Goal: Transaction & Acquisition: Purchase product/service

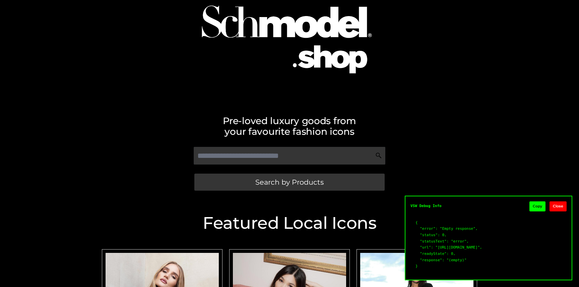
scroll to position [38, 0]
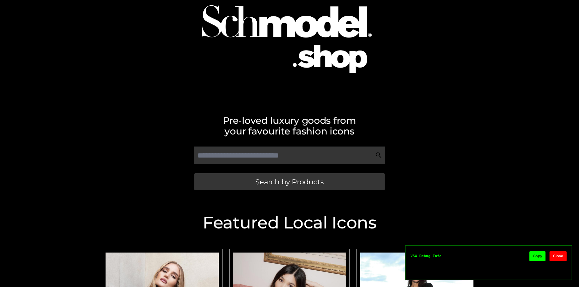
scroll to position [38, 0]
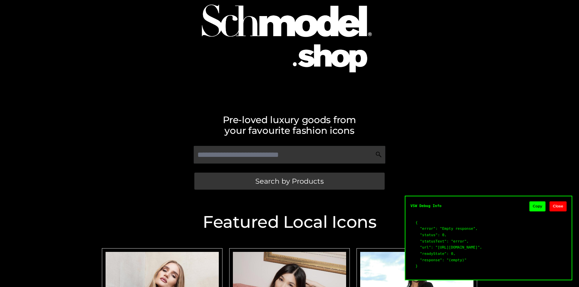
click at [537, 202] on button "Copy" at bounding box center [537, 207] width 16 height 10
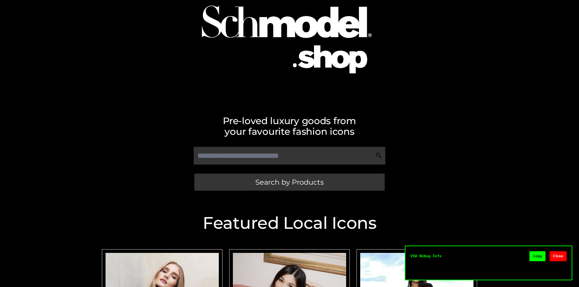
scroll to position [38, 0]
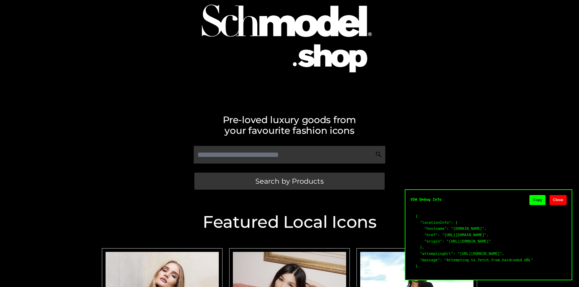
click at [537, 195] on button "Copy" at bounding box center [537, 200] width 16 height 10
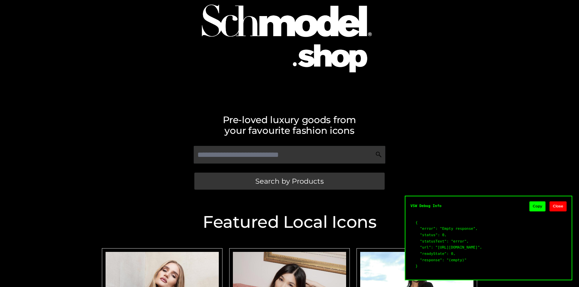
click at [539, 202] on button "Copy" at bounding box center [537, 207] width 16 height 10
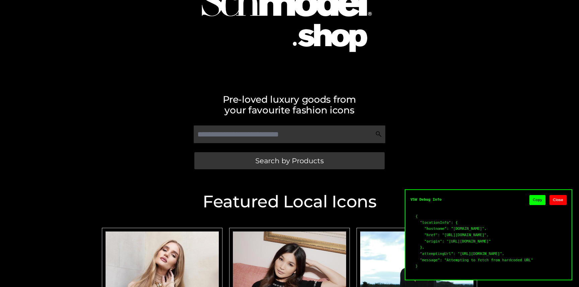
scroll to position [57, 0]
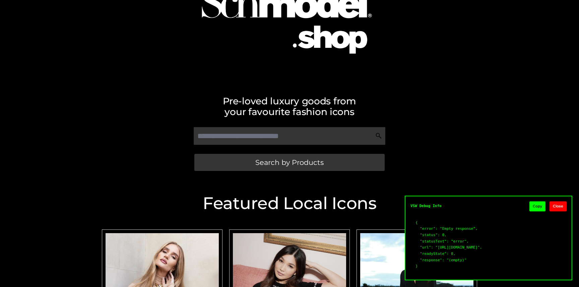
click at [540, 202] on button "Copy" at bounding box center [537, 207] width 16 height 10
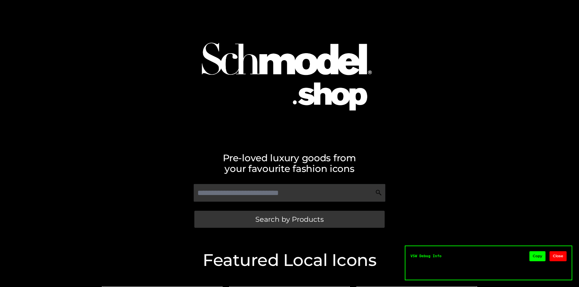
scroll to position [57, 0]
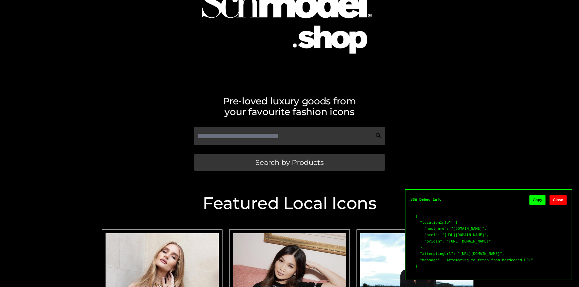
click at [536, 195] on button "Copy" at bounding box center [537, 200] width 16 height 10
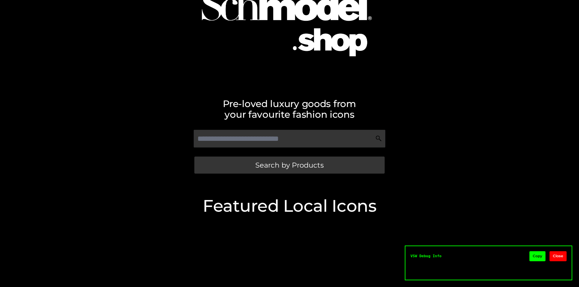
scroll to position [57, 0]
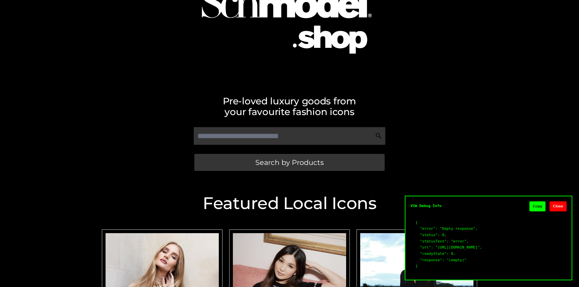
click at [536, 202] on button "Copy" at bounding box center [537, 207] width 16 height 10
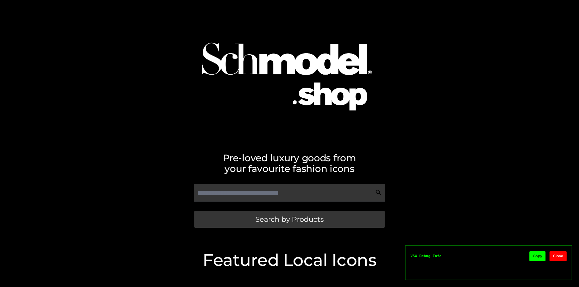
scroll to position [57, 0]
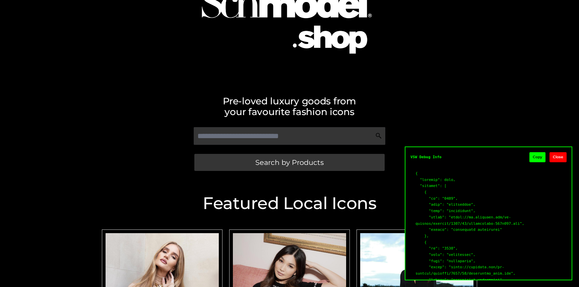
click at [533, 156] on button "Copy" at bounding box center [537, 157] width 16 height 10
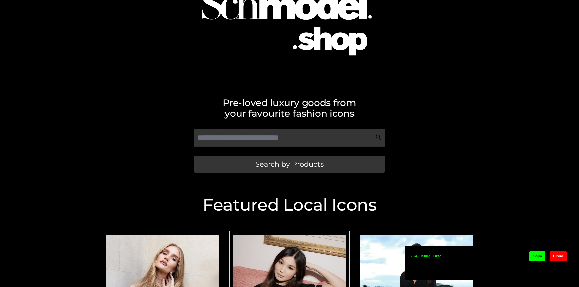
scroll to position [57, 0]
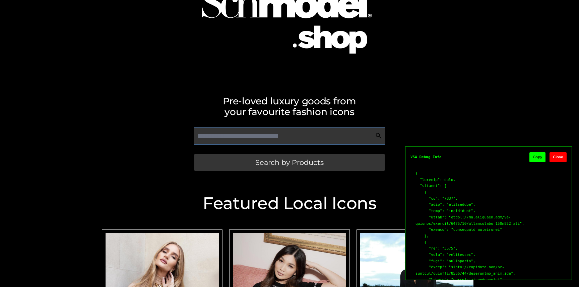
click at [337, 141] on input "text" at bounding box center [289, 136] width 191 height 18
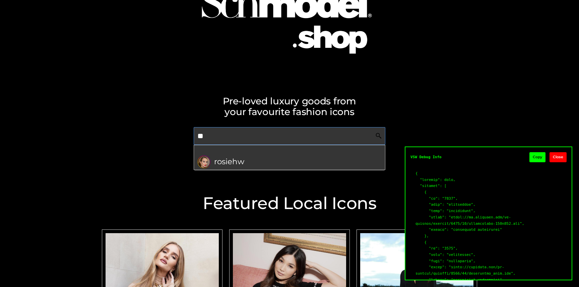
type input "*"
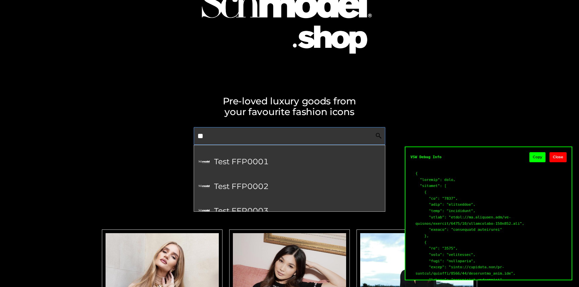
type input "*"
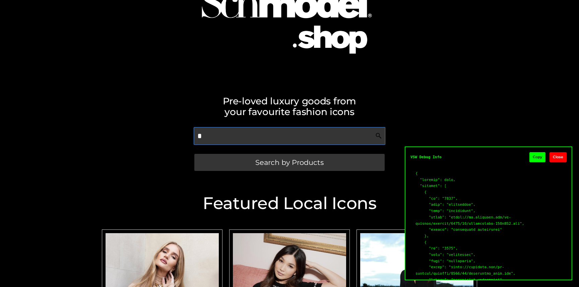
type input "*"
click at [534, 156] on button "Copy" at bounding box center [537, 157] width 16 height 10
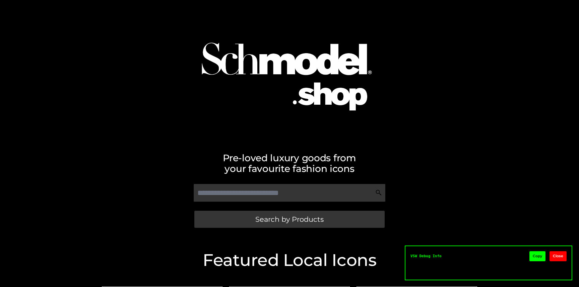
scroll to position [57, 0]
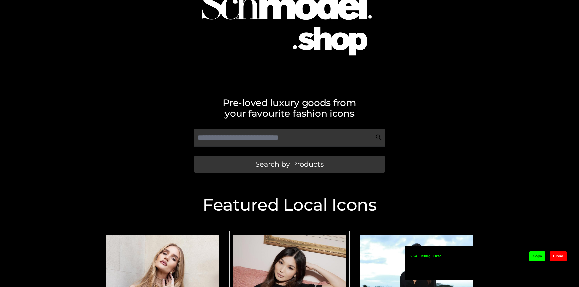
scroll to position [57, 0]
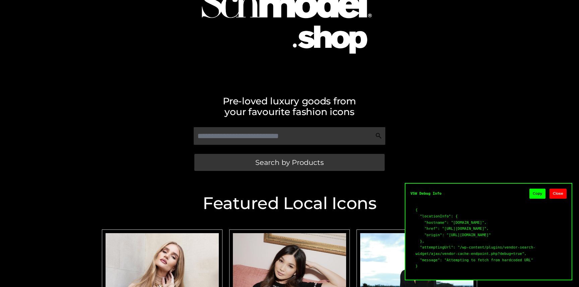
click at [537, 196] on button "Copy" at bounding box center [537, 194] width 16 height 10
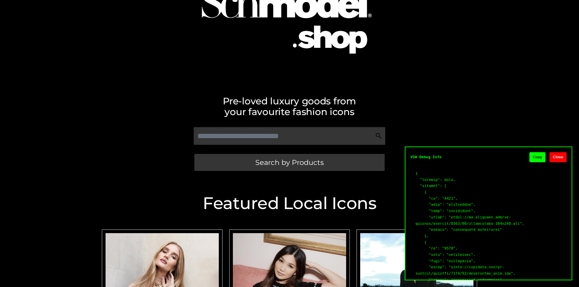
click at [536, 156] on button "Copy" at bounding box center [537, 157] width 16 height 10
click at [178, 61] on div at bounding box center [289, 13] width 382 height 135
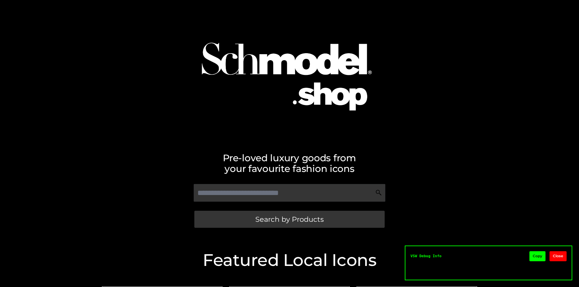
scroll to position [57, 0]
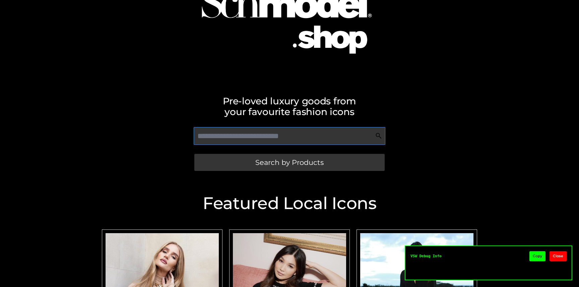
click at [232, 132] on input "text" at bounding box center [289, 136] width 191 height 18
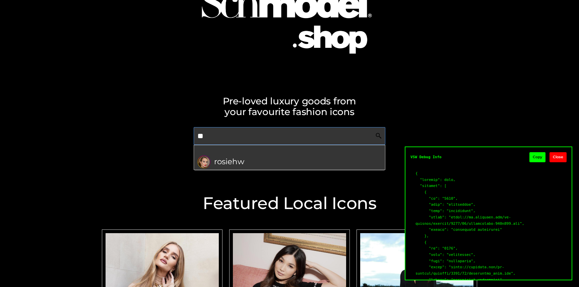
type input "**"
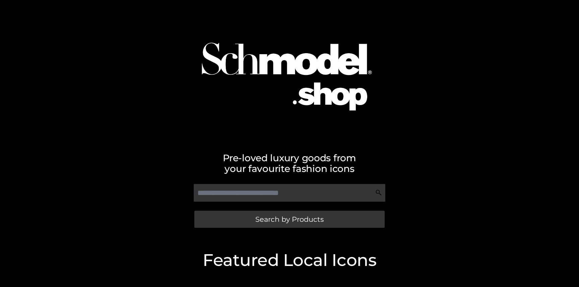
scroll to position [57, 0]
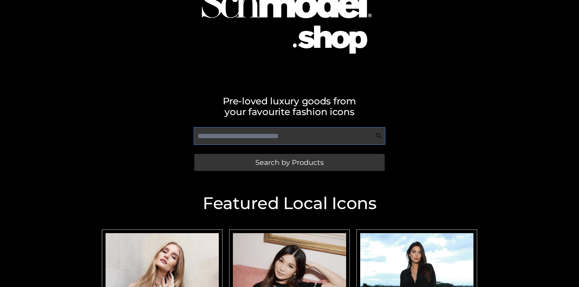
click at [239, 134] on input "text" at bounding box center [289, 136] width 191 height 18
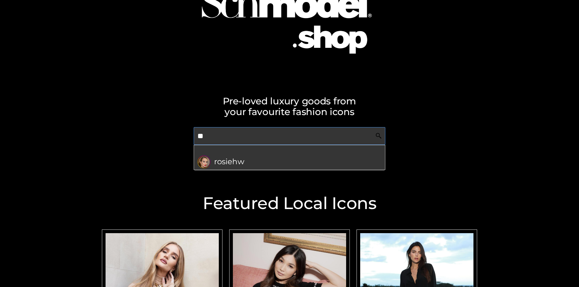
type input "**"
click at [224, 104] on h2 "Pre-loved luxury goods from your favourite fashion icons" at bounding box center [289, 106] width 382 height 21
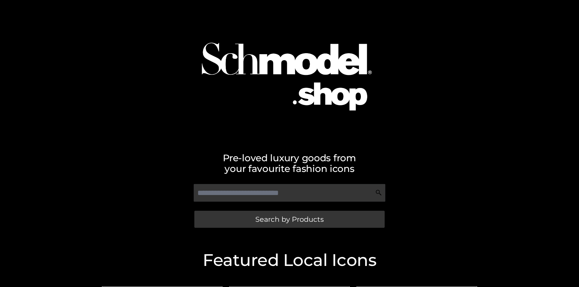
scroll to position [57, 0]
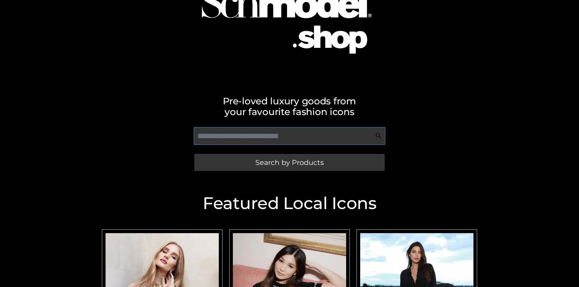
click at [216, 131] on input "text" at bounding box center [289, 136] width 191 height 18
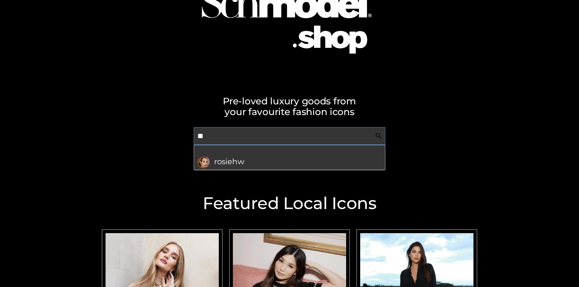
type input "*"
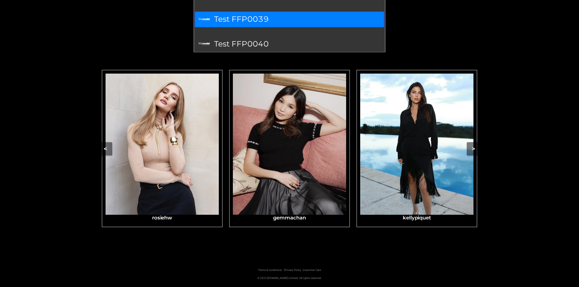
scroll to position [914, 0]
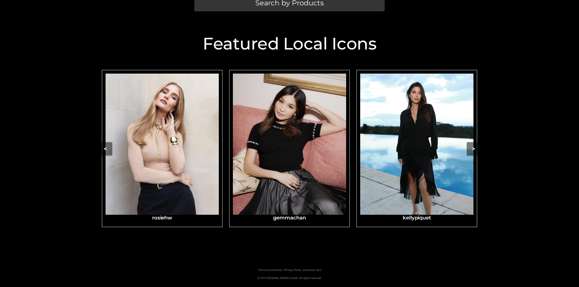
click at [159, 44] on h2 "Featured Local Icons​" at bounding box center [289, 43] width 382 height 17
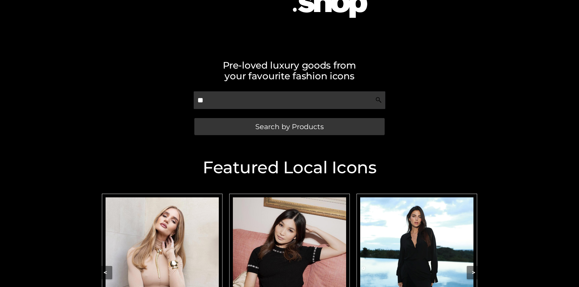
scroll to position [87, 0]
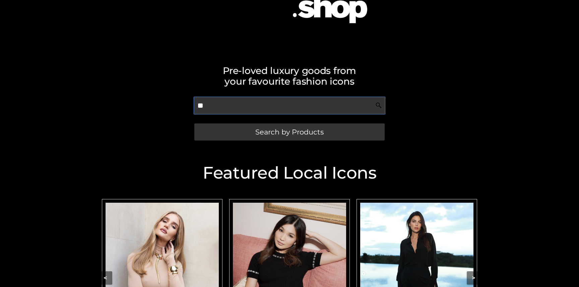
click at [212, 104] on input "**" at bounding box center [289, 106] width 191 height 18
type input "*"
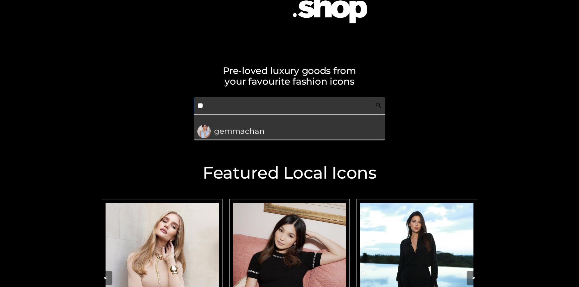
type input "*"
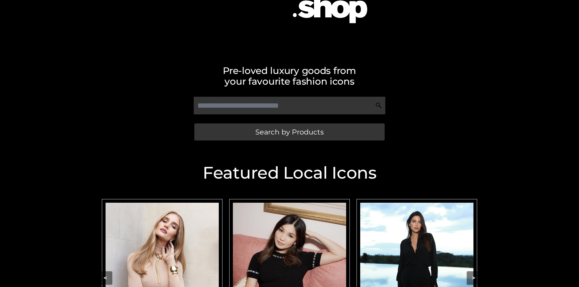
click at [180, 104] on div "Search by Products" at bounding box center [289, 119] width 382 height 53
click at [206, 102] on input "text" at bounding box center [289, 106] width 191 height 18
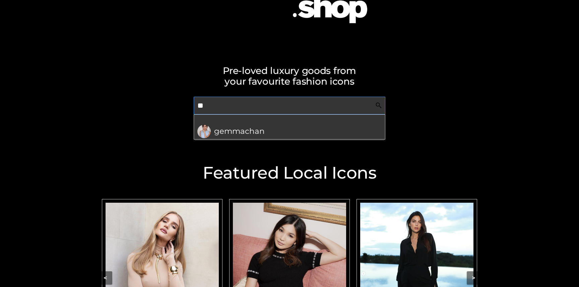
type input "**"
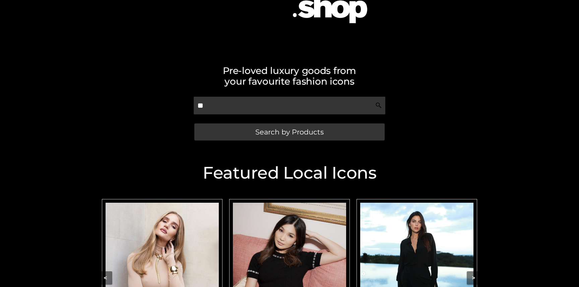
click at [177, 97] on div "** Search by Products" at bounding box center [289, 119] width 382 height 53
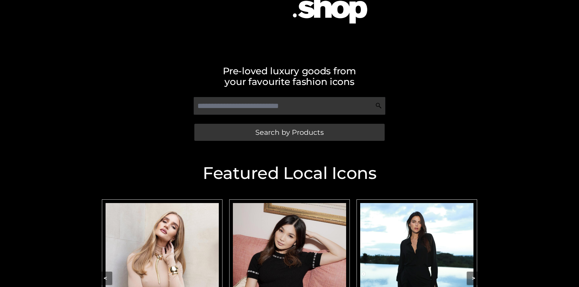
scroll to position [87, 0]
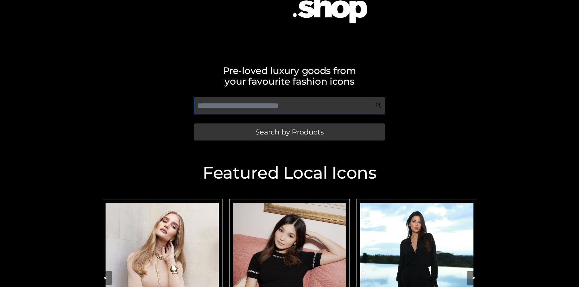
click at [247, 104] on input "text" at bounding box center [289, 106] width 191 height 18
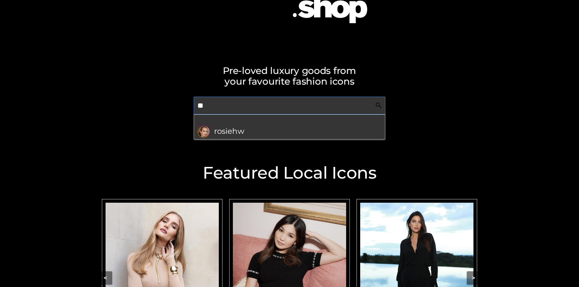
type input "*"
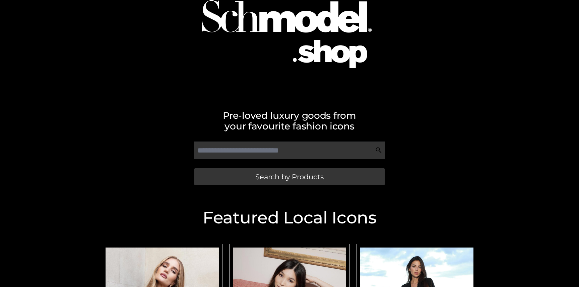
scroll to position [69, 0]
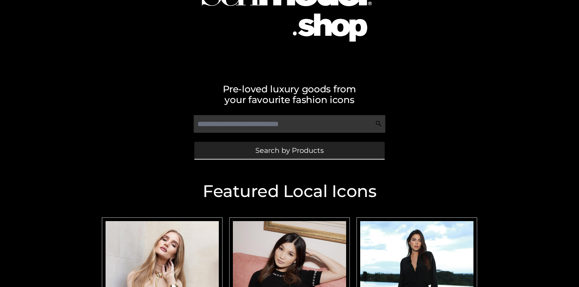
click at [261, 150] on span "Search by Products" at bounding box center [289, 150] width 68 height 7
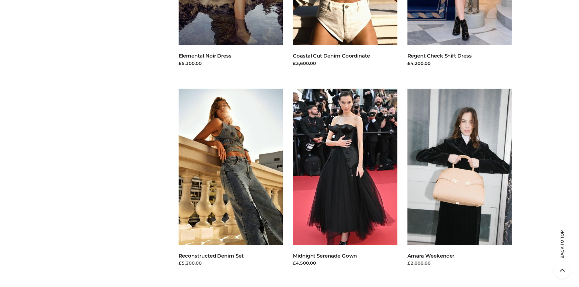
scroll to position [15709, 0]
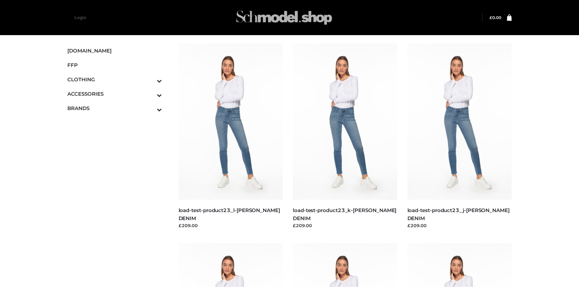
click at [260, 19] on img at bounding box center [284, 17] width 100 height 26
click at [93, 44] on link "SCHMODEL.UK" at bounding box center [114, 51] width 94 height 14
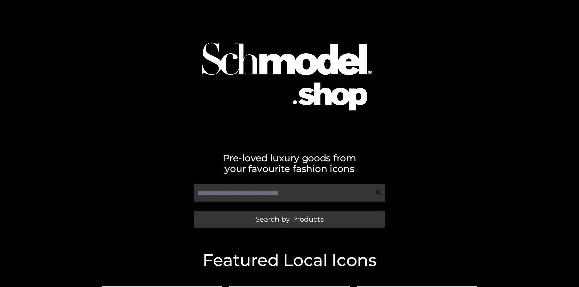
click at [93, 44] on div "Pre-loved luxury goods from your favourite fashion icons Search by Products" at bounding box center [289, 118] width 579 height 237
click at [247, 195] on input "text" at bounding box center [289, 193] width 191 height 18
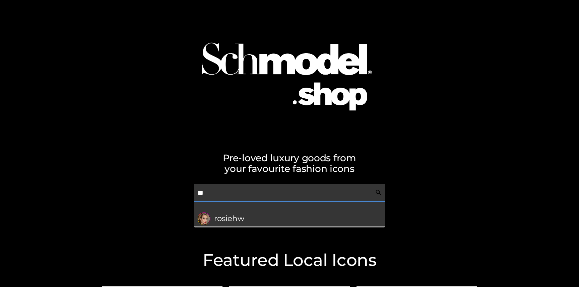
type input "*"
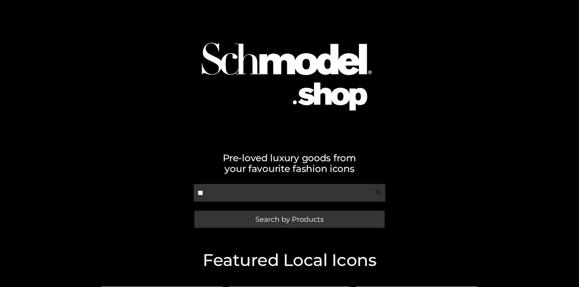
click at [276, 105] on img at bounding box center [290, 70] width 210 height 135
click at [244, 189] on input "**" at bounding box center [289, 193] width 191 height 18
type input "*"
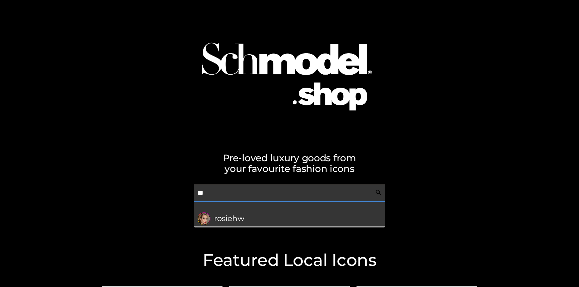
type input "**"
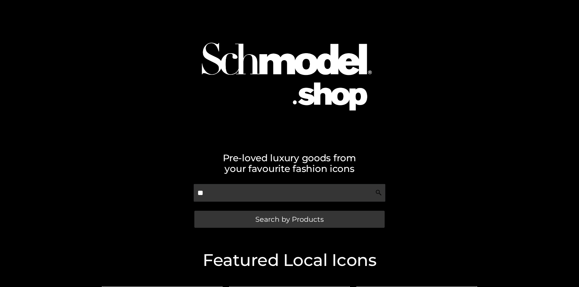
click at [299, 75] on img at bounding box center [290, 70] width 210 height 135
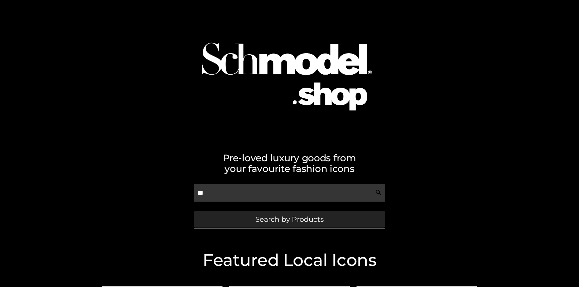
click at [279, 223] on span "Search by Products" at bounding box center [289, 219] width 68 height 7
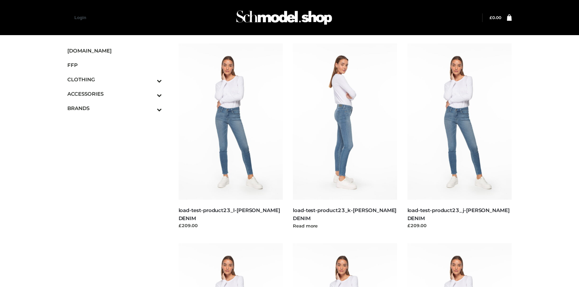
click at [355, 132] on img at bounding box center [345, 122] width 104 height 156
click at [356, 123] on img at bounding box center [345, 122] width 104 height 156
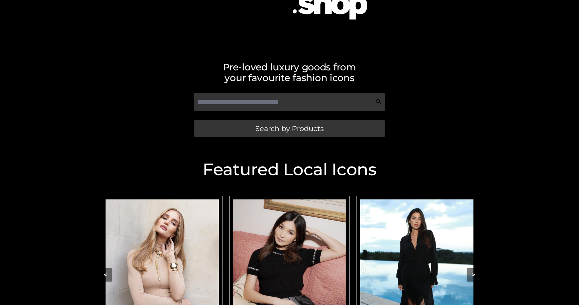
scroll to position [124, 0]
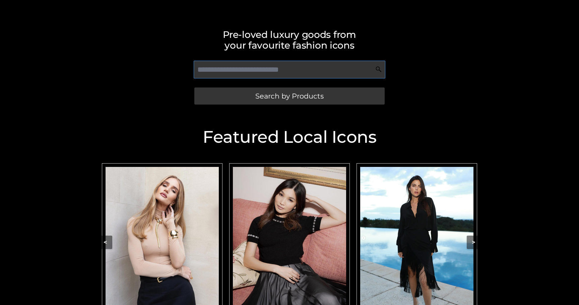
click at [291, 72] on input "text" at bounding box center [289, 70] width 191 height 18
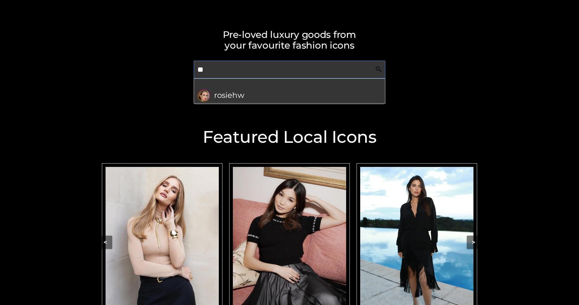
type input "*"
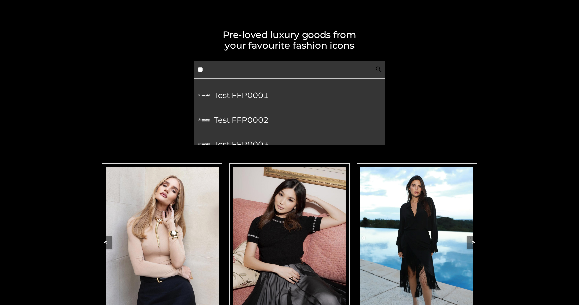
type input "*"
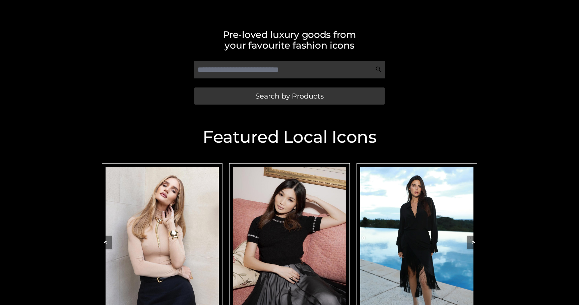
click at [371, 33] on h2 "Pre-loved luxury goods from your favourite fashion icons" at bounding box center [289, 39] width 382 height 21
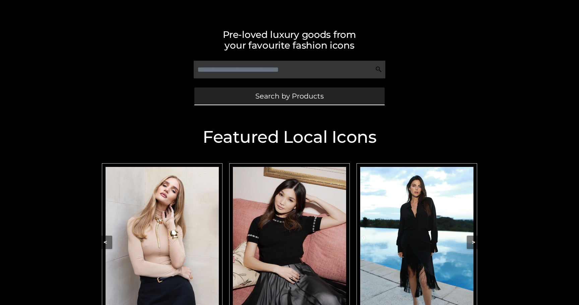
click at [272, 102] on link "Search by Products" at bounding box center [289, 95] width 190 height 17
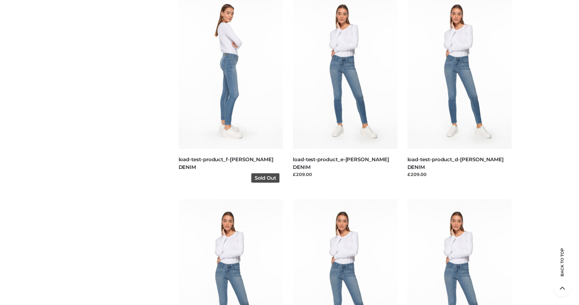
scroll to position [1059, 0]
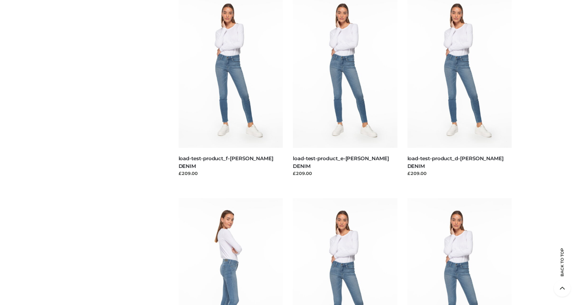
click at [246, 222] on img at bounding box center [230, 276] width 104 height 156
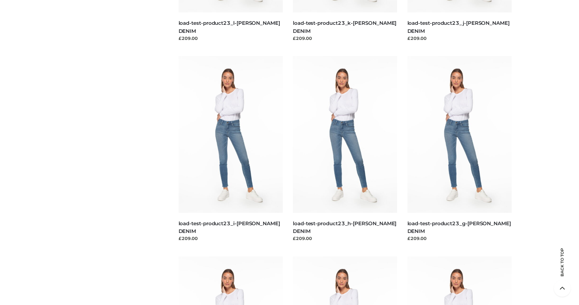
scroll to position [0, 0]
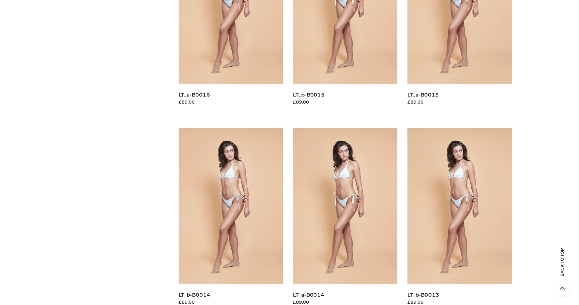
scroll to position [2174, 0]
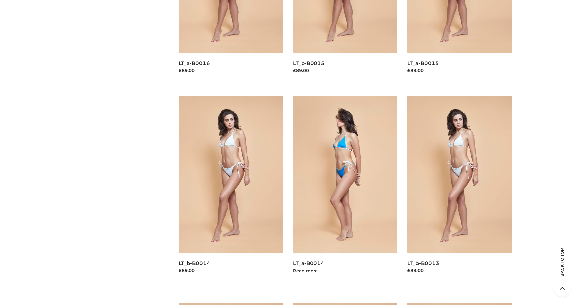
click at [337, 157] on img at bounding box center [345, 174] width 104 height 156
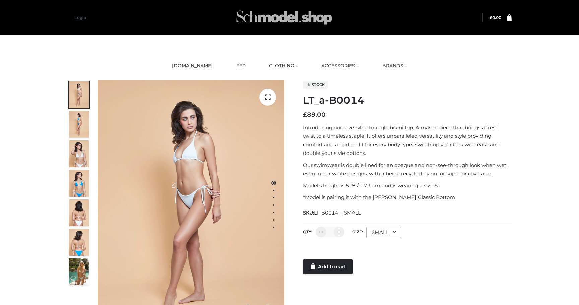
click at [287, 24] on img at bounding box center [284, 17] width 100 height 26
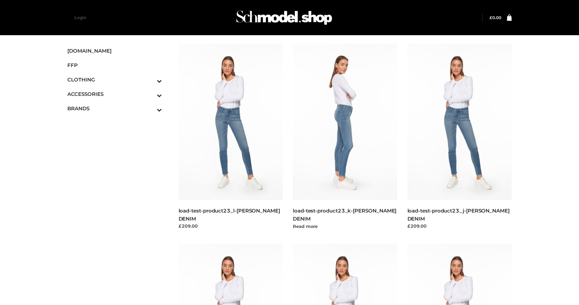
click at [346, 137] on img at bounding box center [345, 122] width 104 height 156
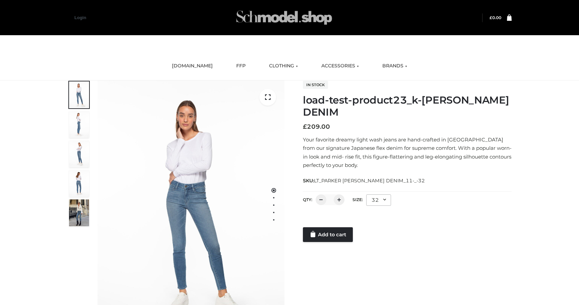
click at [281, 20] on img at bounding box center [284, 17] width 100 height 26
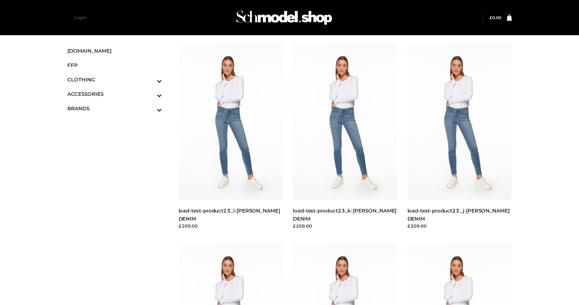
click at [268, 32] on div "Login" at bounding box center [289, 17] width 461 height 35
click at [274, 12] on img at bounding box center [284, 17] width 100 height 26
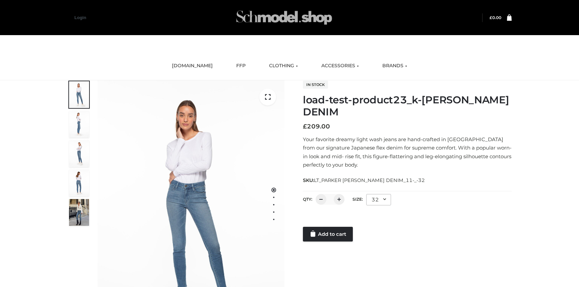
click at [287, 21] on img at bounding box center [284, 17] width 100 height 26
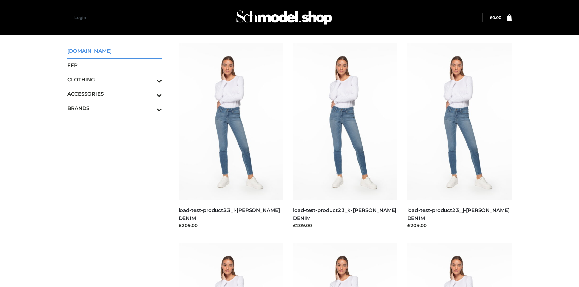
click at [98, 49] on span "[DOMAIN_NAME]" at bounding box center [114, 51] width 94 height 8
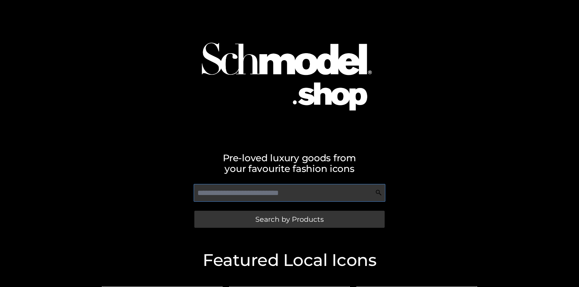
click at [243, 194] on input "text" at bounding box center [289, 193] width 191 height 18
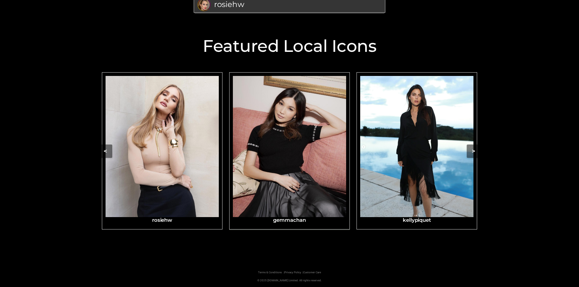
scroll to position [217, 0]
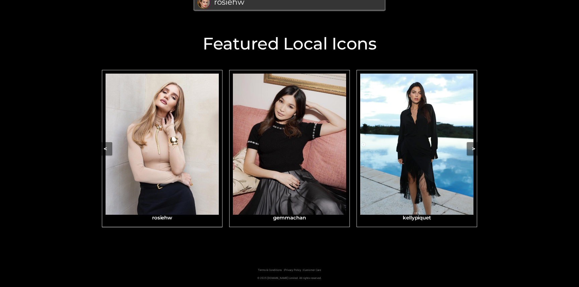
click at [188, 158] on img "Carousel Navigation" at bounding box center [161, 145] width 113 height 142
type input "**"
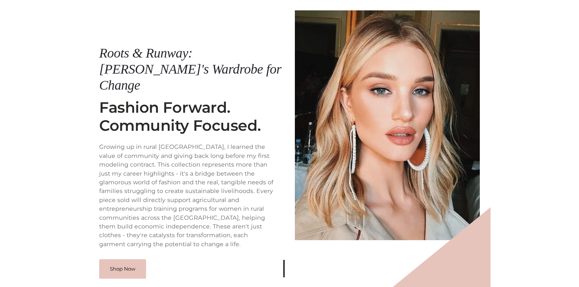
scroll to position [78, 0]
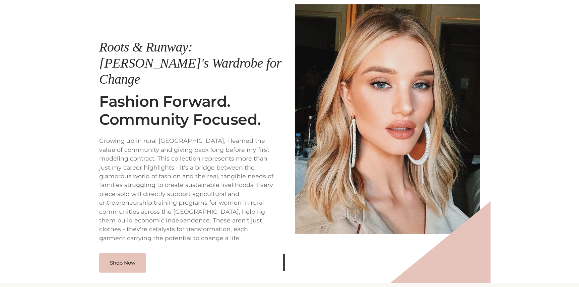
click at [257, 149] on p "Growing up in rural Devon, I learned the value of community and giving back lon…" at bounding box center [191, 190] width 185 height 106
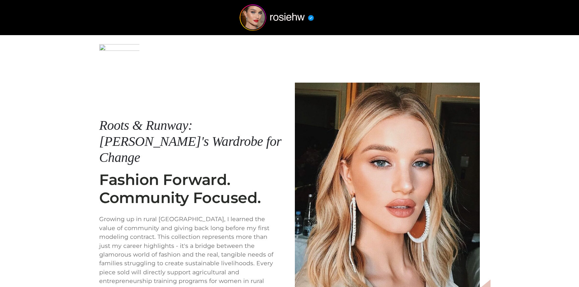
scroll to position [78, 0]
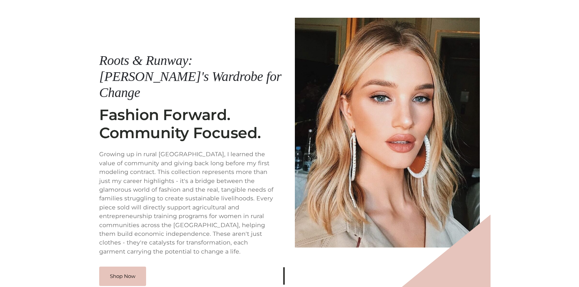
scroll to position [76, 0]
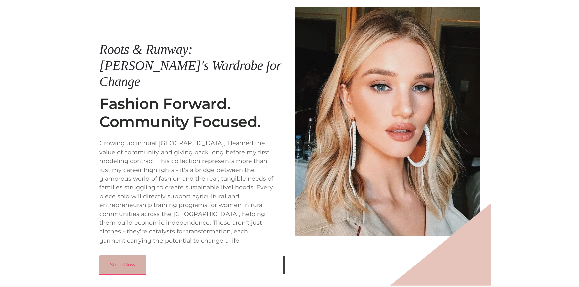
click at [121, 255] on link "Shop Now" at bounding box center [122, 264] width 47 height 19
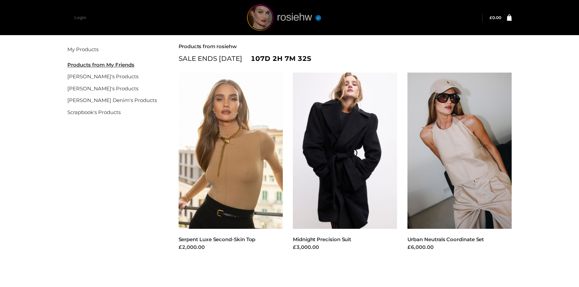
click at [292, 13] on img at bounding box center [284, 17] width 100 height 26
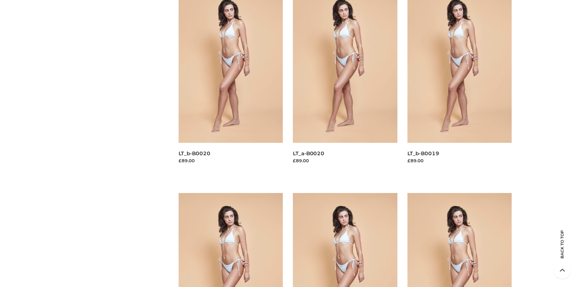
scroll to position [1280, 0]
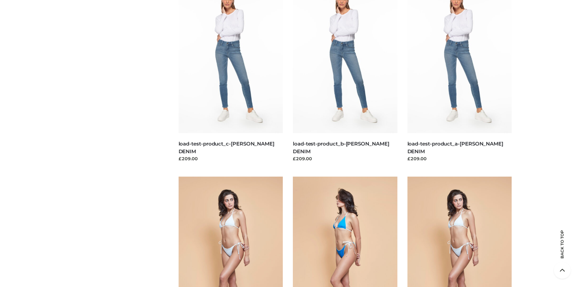
click at [307, 231] on img at bounding box center [345, 255] width 104 height 156
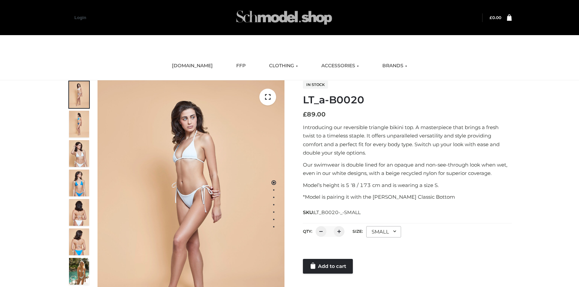
click at [289, 23] on img at bounding box center [284, 17] width 100 height 26
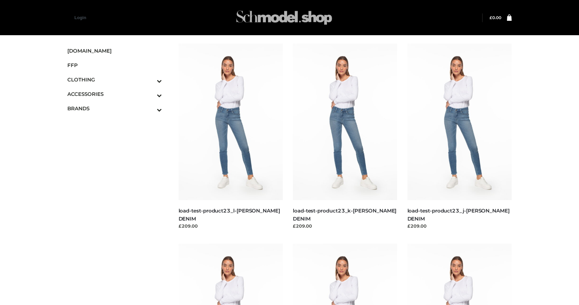
click at [281, 22] on img at bounding box center [284, 17] width 100 height 26
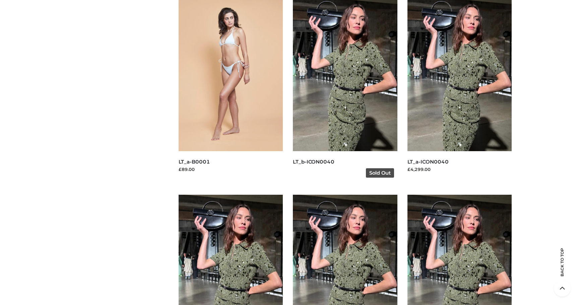
scroll to position [4110, 0]
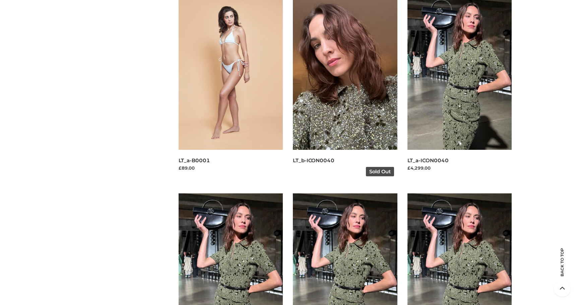
click at [348, 125] on img at bounding box center [345, 71] width 104 height 156
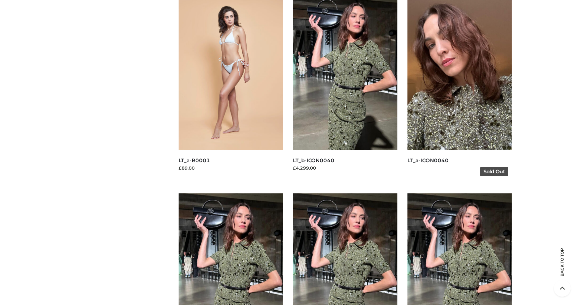
click at [463, 109] on img at bounding box center [459, 71] width 104 height 156
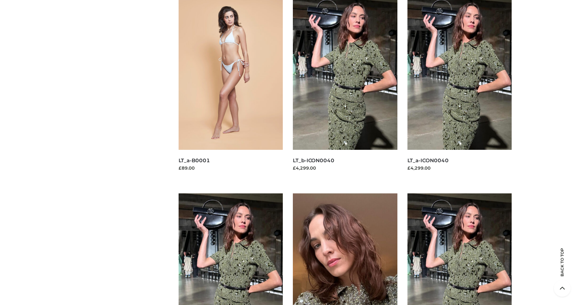
click at [365, 264] on img at bounding box center [345, 271] width 104 height 156
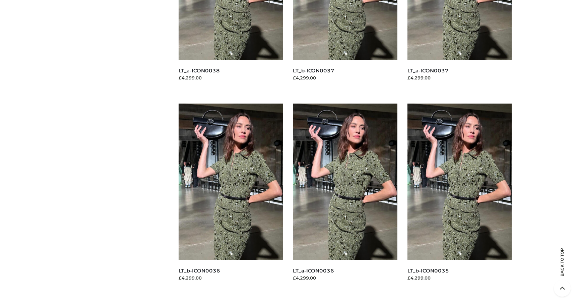
scroll to position [4618, 0]
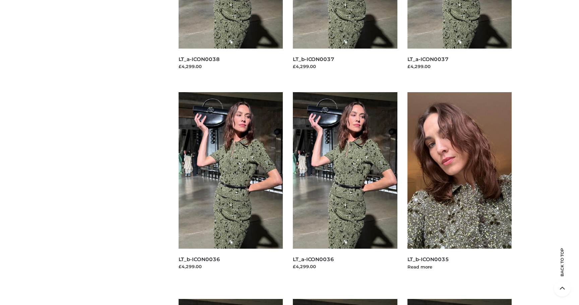
click at [444, 159] on img at bounding box center [459, 170] width 104 height 156
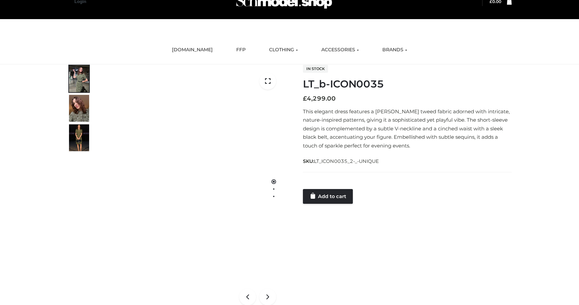
scroll to position [17, 0]
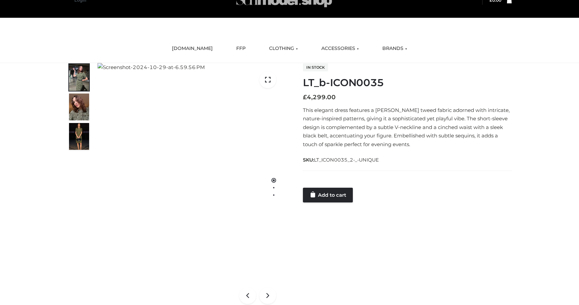
click at [290, 5] on img at bounding box center [284, 0] width 100 height 26
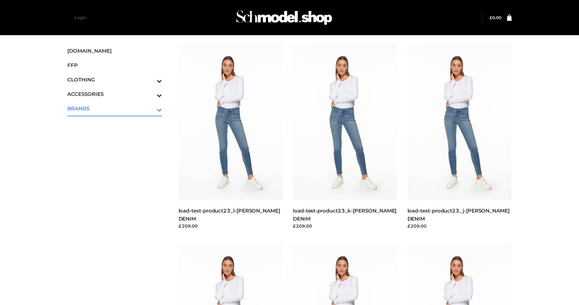
click at [83, 108] on span "BRANDS" at bounding box center [114, 108] width 94 height 8
click at [278, 10] on img at bounding box center [284, 17] width 100 height 26
click at [250, 14] on img at bounding box center [284, 17] width 100 height 26
click at [91, 54] on span "SCHMODEL.UK" at bounding box center [114, 51] width 94 height 8
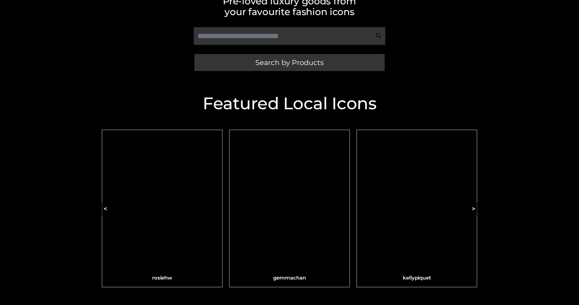
scroll to position [133, 0]
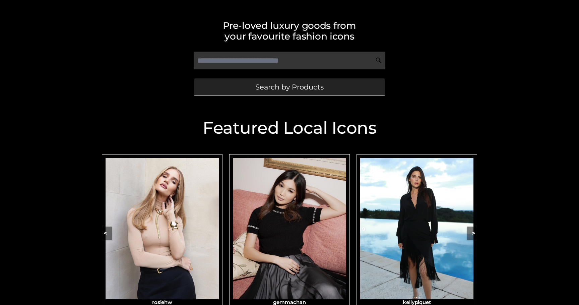
click at [261, 88] on span "Search by Products" at bounding box center [289, 86] width 68 height 7
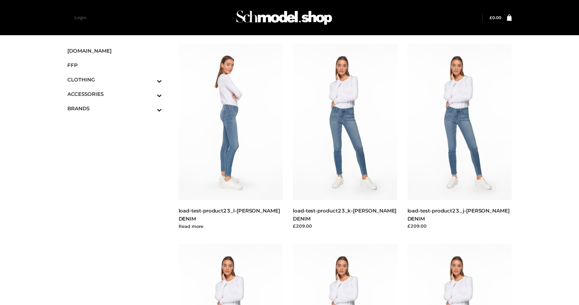
click at [255, 129] on img at bounding box center [230, 122] width 104 height 156
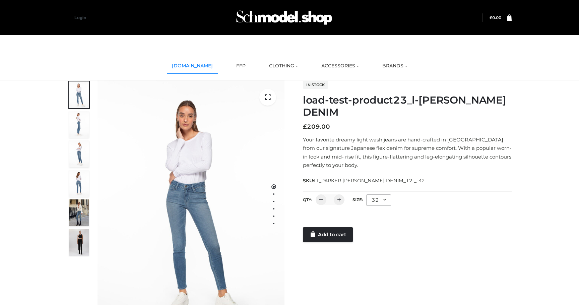
click at [198, 67] on link "SCHMODEL.UK" at bounding box center [192, 66] width 51 height 15
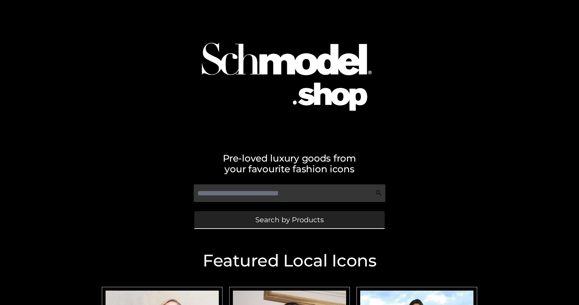
click at [228, 218] on link "Search by Products" at bounding box center [289, 219] width 190 height 17
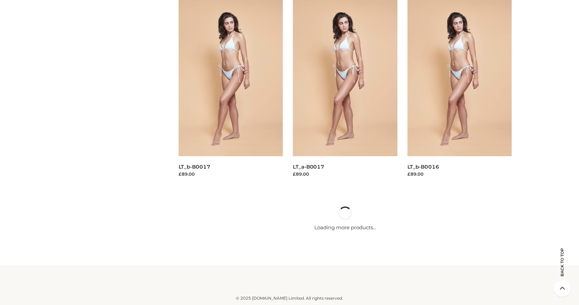
scroll to position [1917, 0]
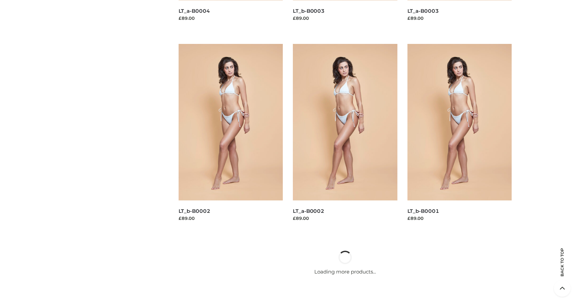
scroll to position [3893, 0]
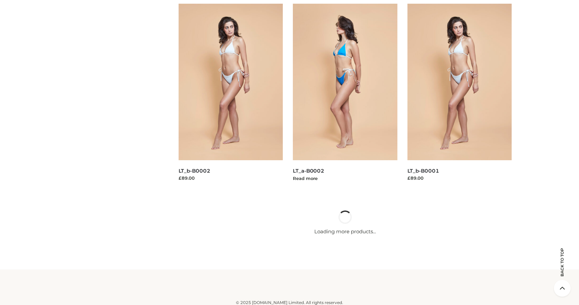
click at [373, 104] on img at bounding box center [345, 82] width 104 height 156
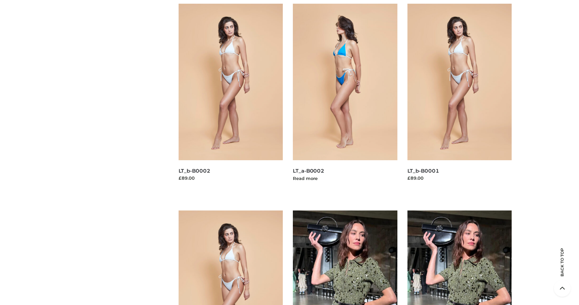
click at [372, 107] on img at bounding box center [345, 82] width 104 height 156
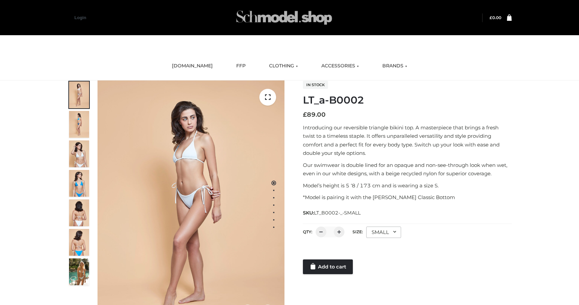
click at [271, 13] on img at bounding box center [284, 17] width 100 height 26
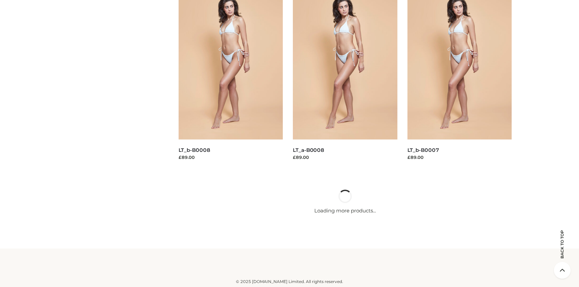
scroll to position [3102, 0]
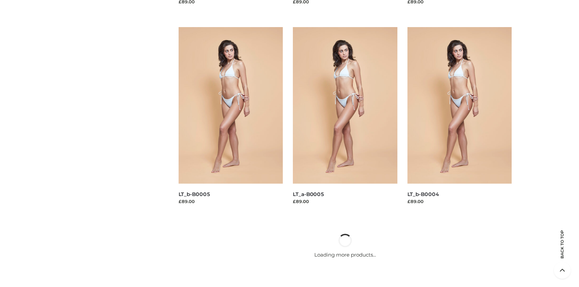
scroll to position [3508, 0]
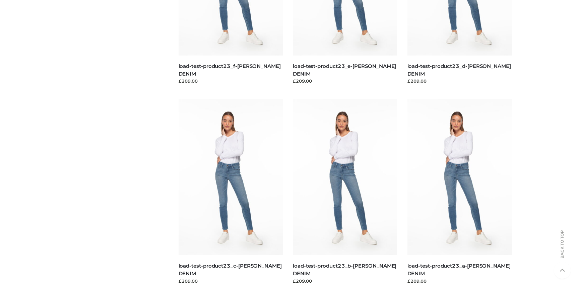
scroll to position [662, 0]
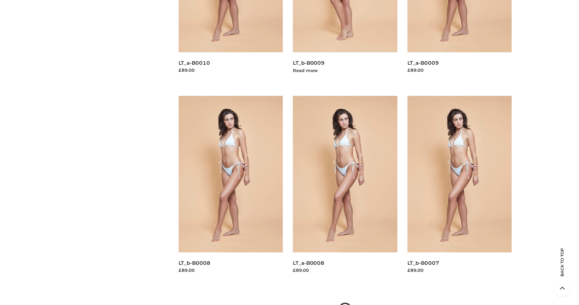
scroll to position [2995, 0]
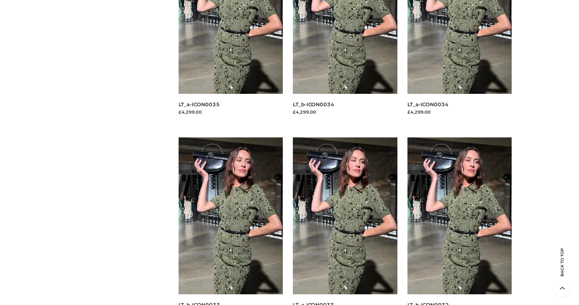
scroll to position [4984, 0]
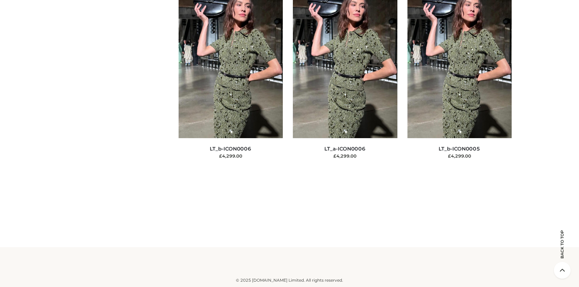
scroll to position [8538, 0]
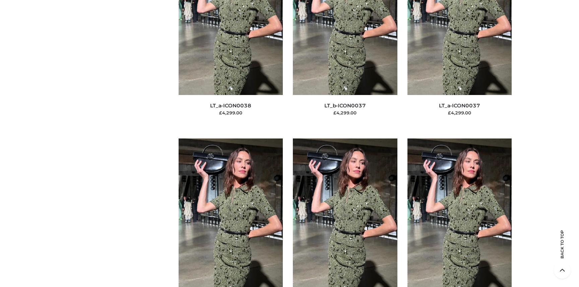
scroll to position [4657, 0]
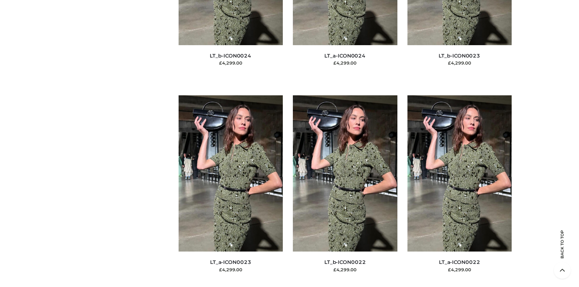
scroll to position [6451, 0]
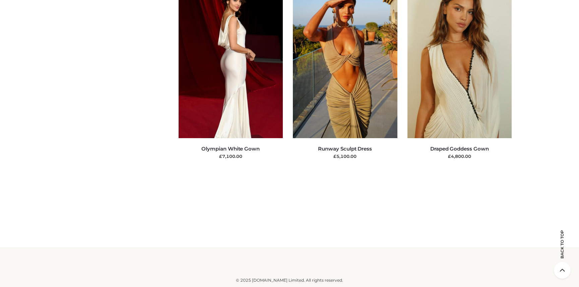
scroll to position [14823, 0]
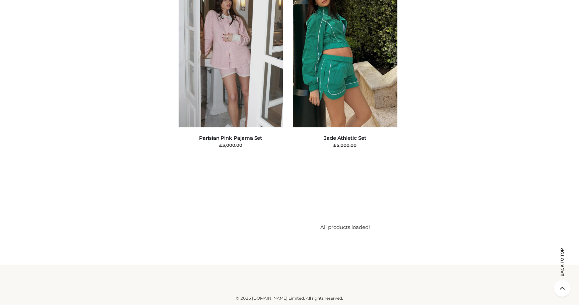
scroll to position [16806, 0]
click at [285, 105] on li "CLOTHING, FFP, Uncategorized Parisian Pink Pajama Set £ 3,000.00 Read more" at bounding box center [230, 64] width 115 height 187
